Goal: Navigation & Orientation: Find specific page/section

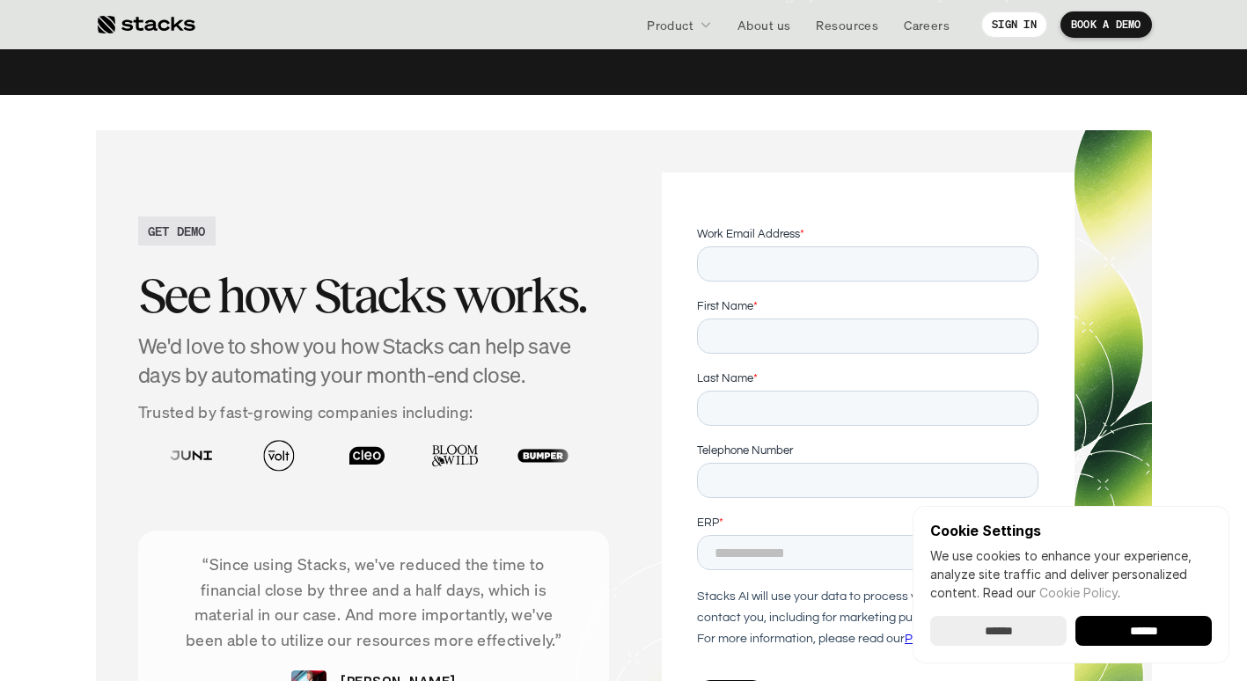
scroll to position [5716, 0]
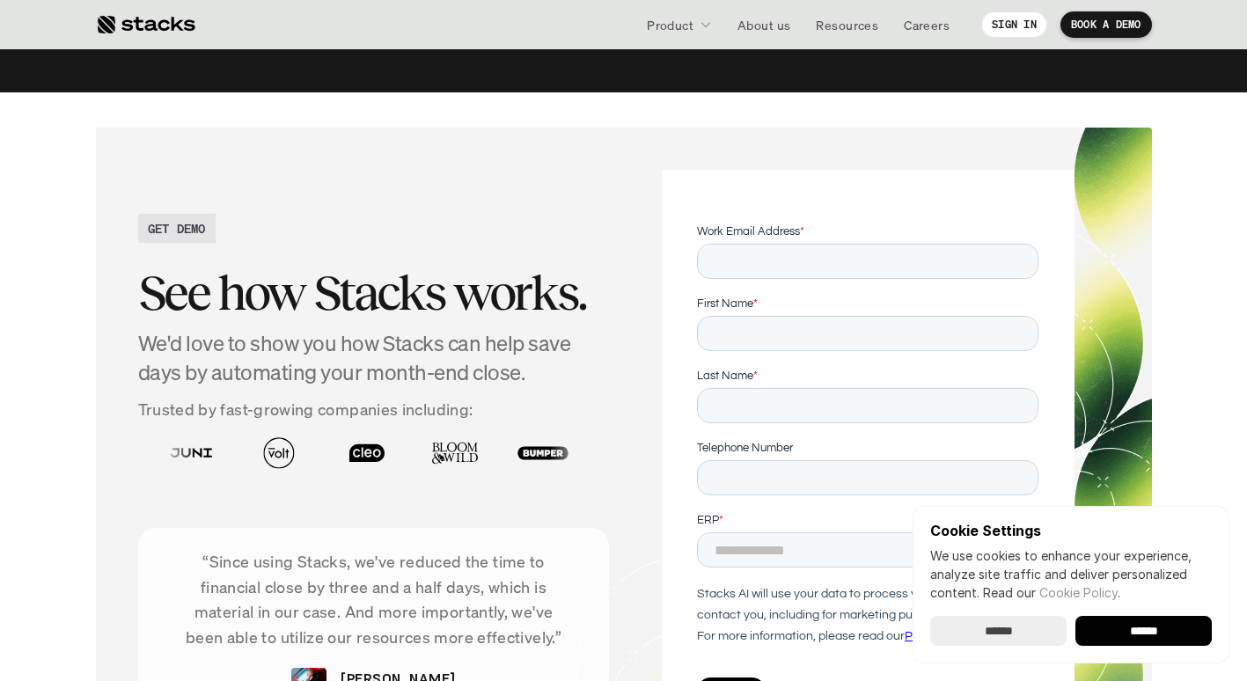
drag, startPoint x: 480, startPoint y: 119, endPoint x: 290, endPoint y: 131, distance: 190.5
click at [290, 131] on div "GET DEMO See how Stacks works. We'd love to show you how Stacks can help save d…" at bounding box center [624, 465] width 1056 height 674
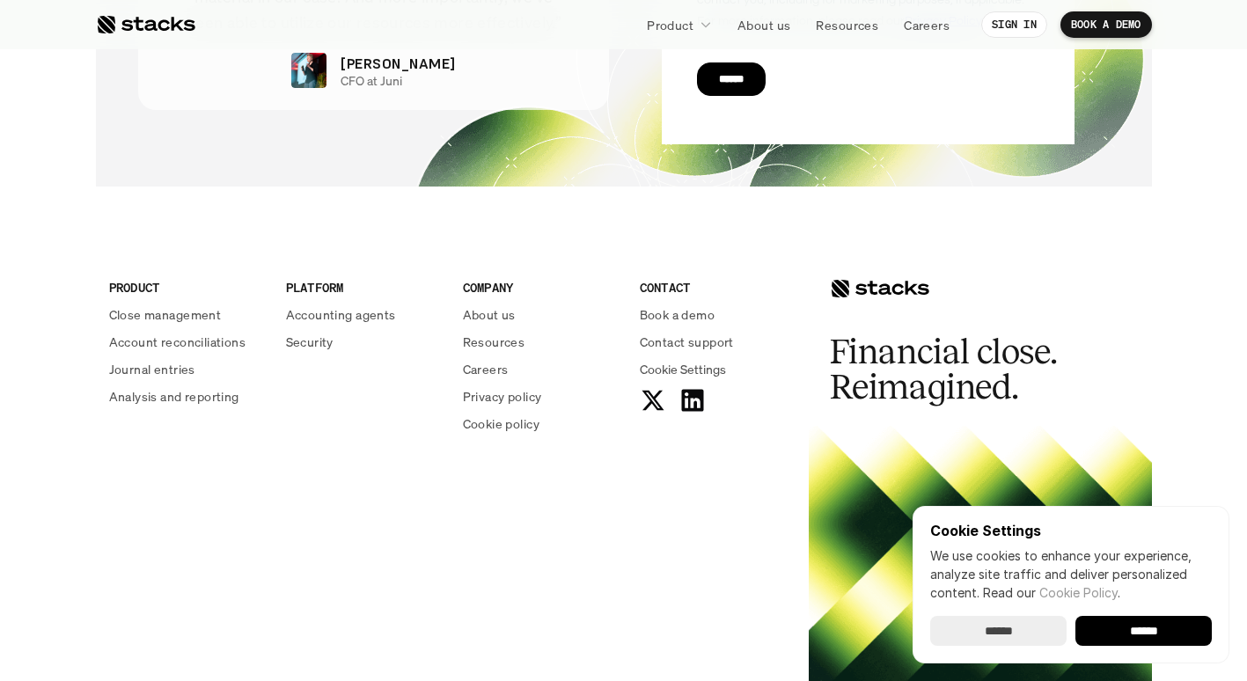
scroll to position [6437, 0]
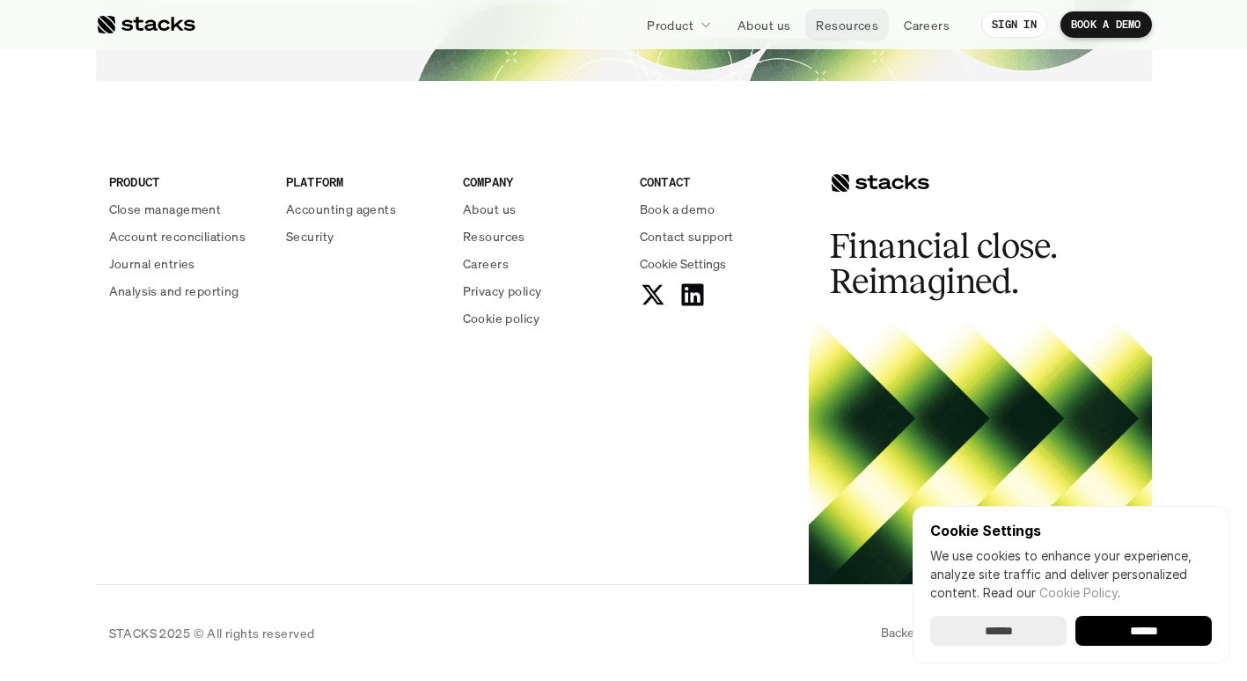
click at [845, 29] on p "Resources" at bounding box center [847, 25] width 62 height 18
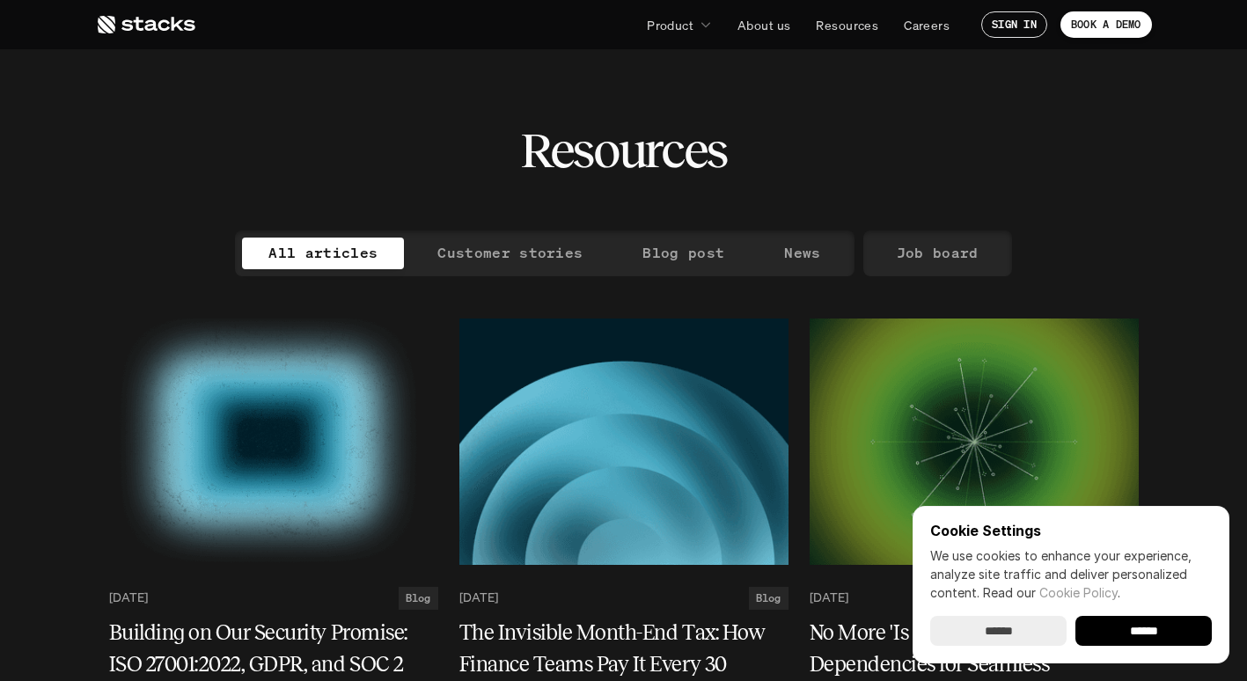
click at [141, 16] on icon at bounding box center [145, 24] width 99 height 21
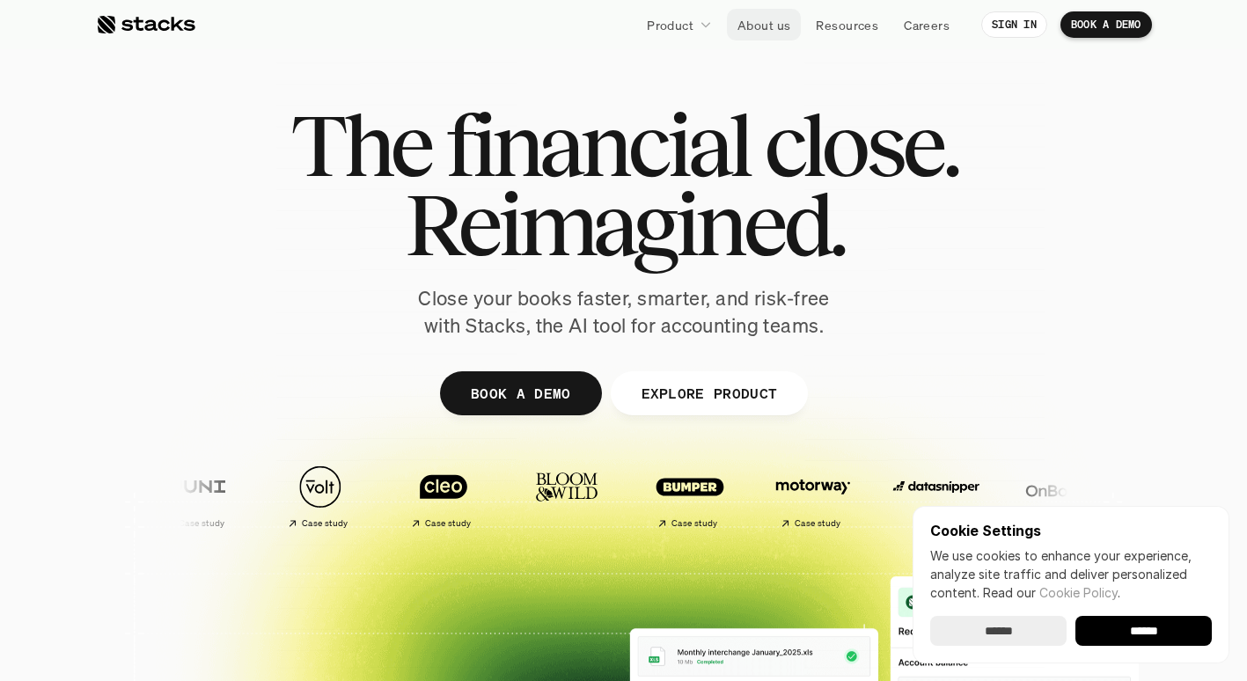
click at [768, 26] on p "About us" at bounding box center [764, 25] width 53 height 18
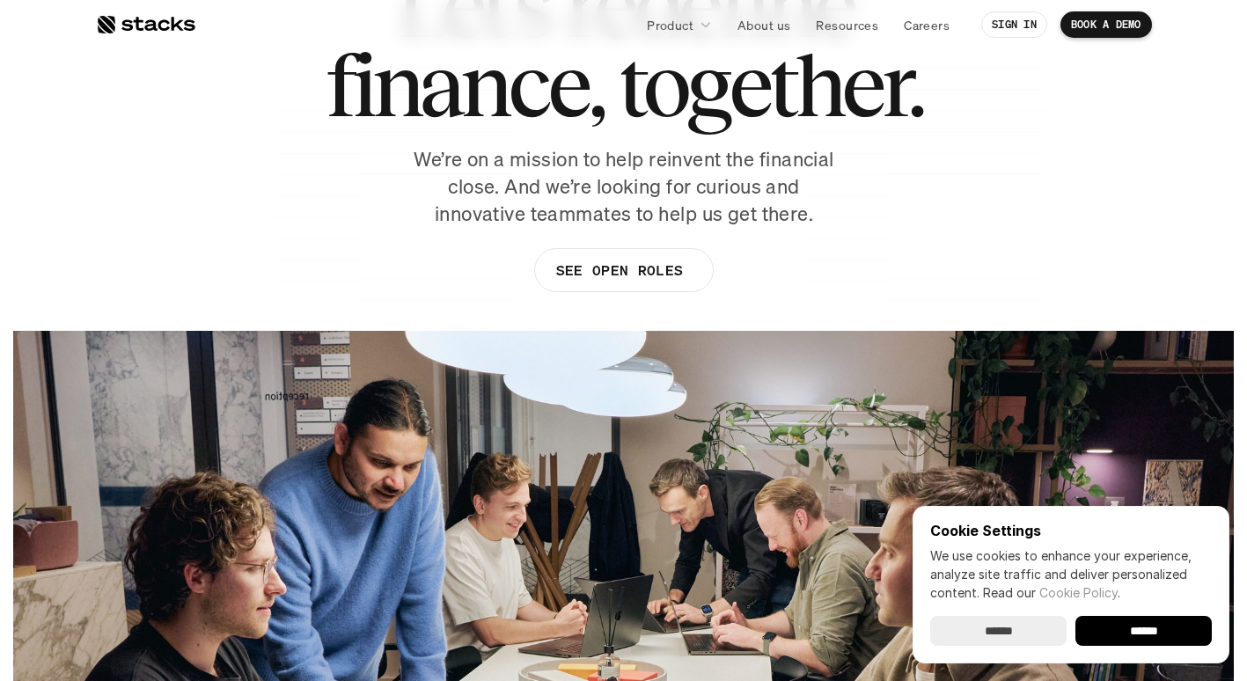
scroll to position [175, 0]
